Goal: Transaction & Acquisition: Book appointment/travel/reservation

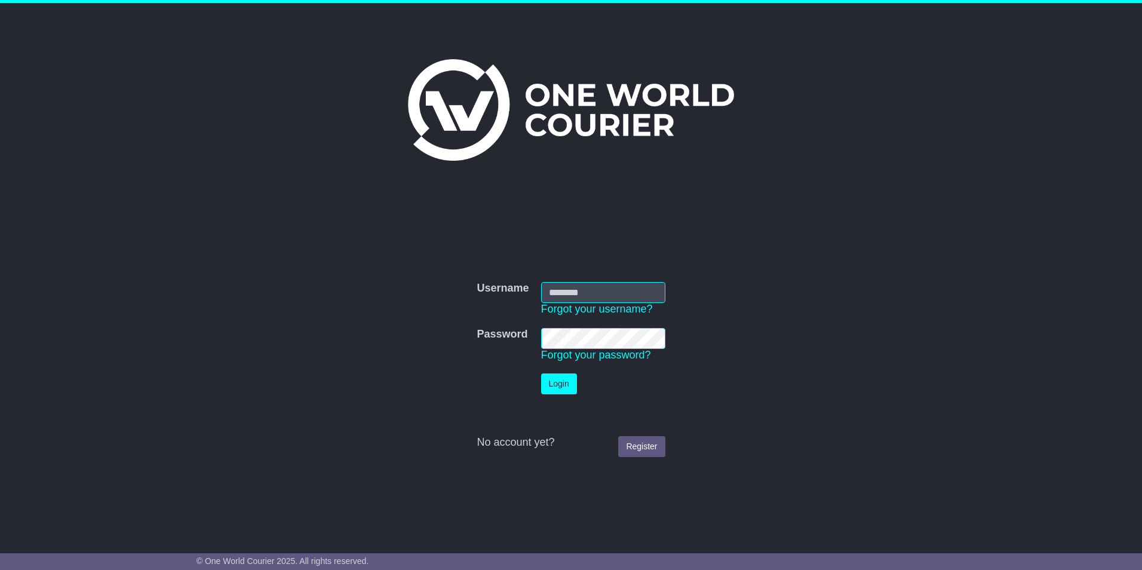
type input "**********"
drag, startPoint x: 552, startPoint y: 383, endPoint x: 643, endPoint y: 545, distance: 185.5
click at [555, 383] on button "Login" at bounding box center [559, 383] width 36 height 21
